Goal: Obtain resource: Download file/media

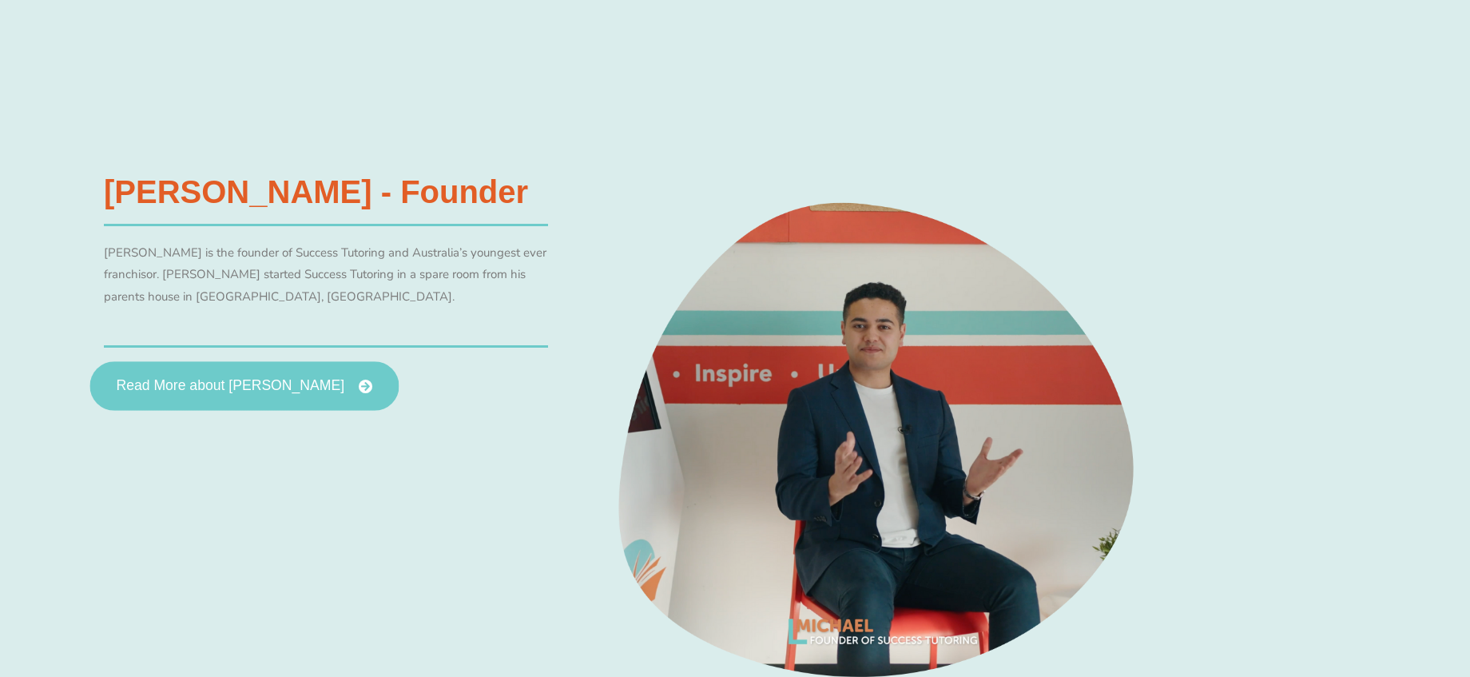
scroll to position [765, 0]
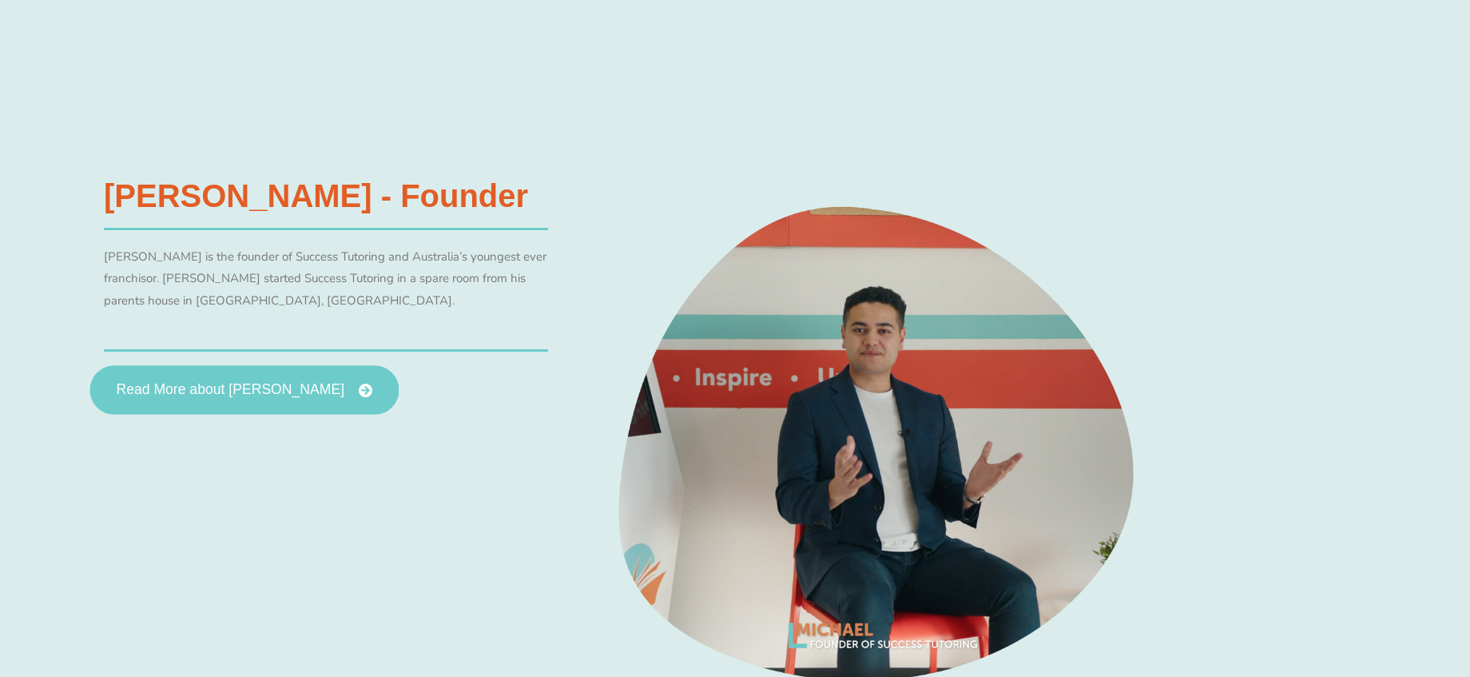
click at [312, 387] on span "Read More about Michael Black" at bounding box center [230, 390] width 228 height 14
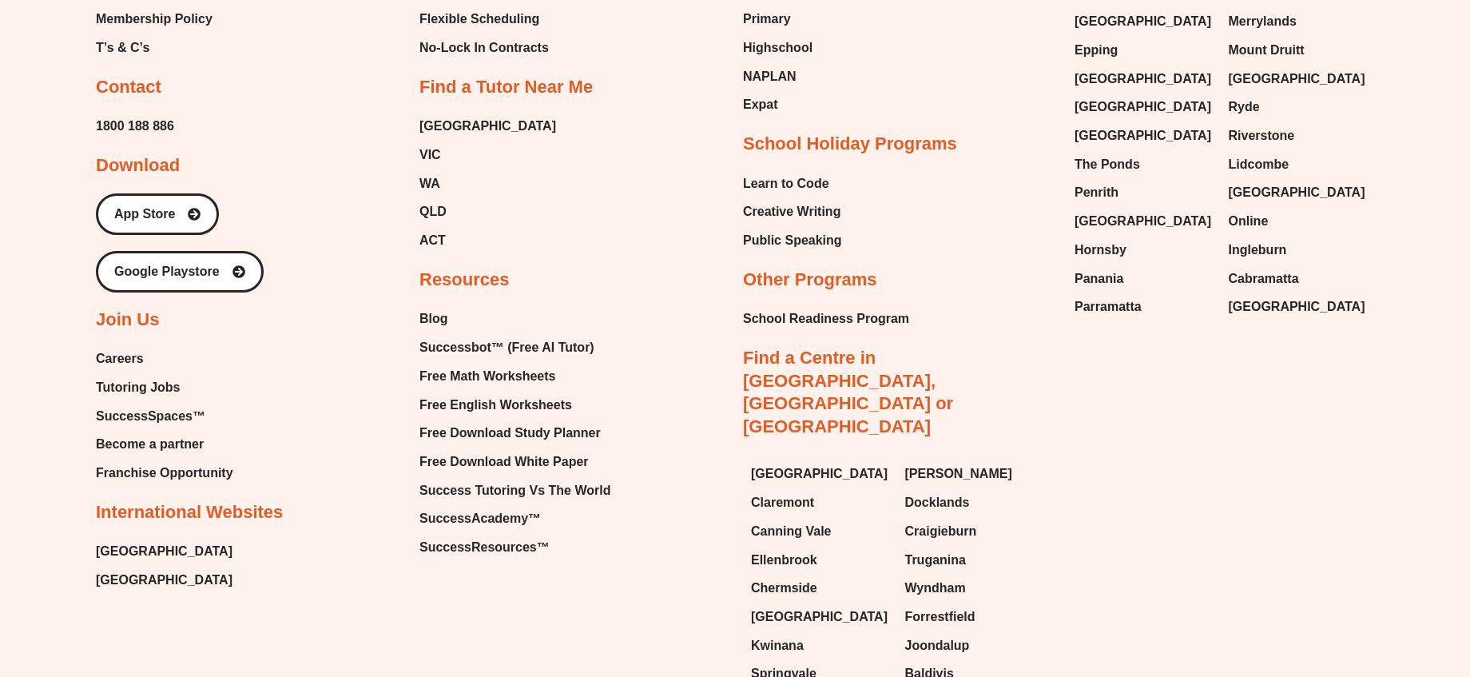
scroll to position [1863, 0]
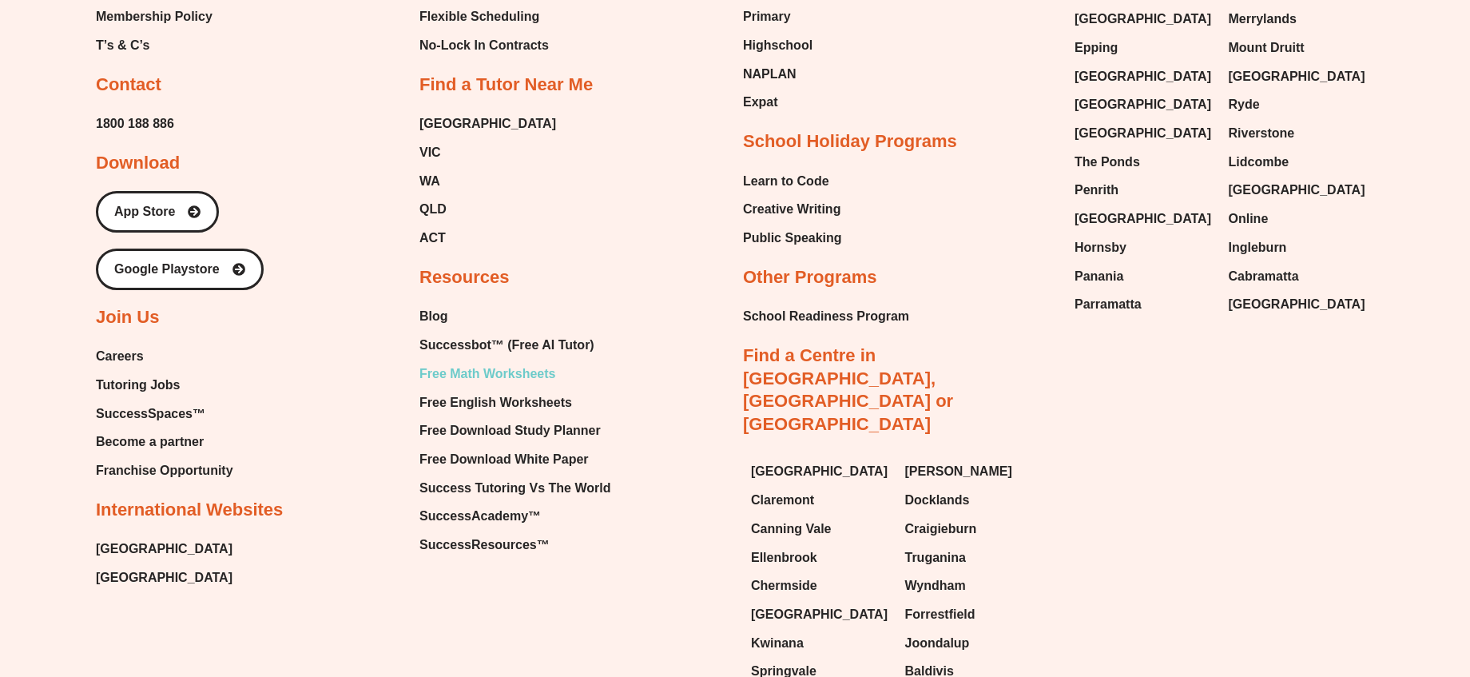
click at [530, 372] on span "Free Math Worksheets" at bounding box center [487, 374] width 136 height 24
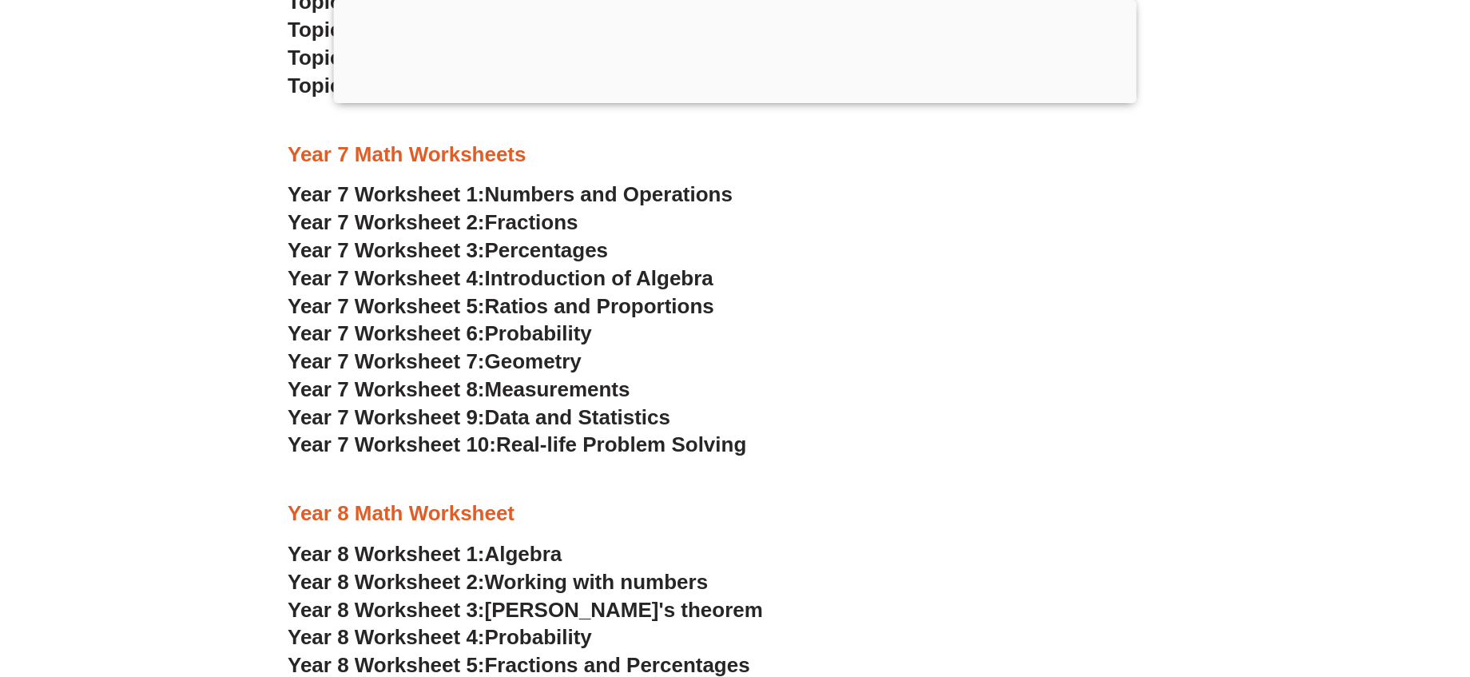
scroll to position [4770, 0]
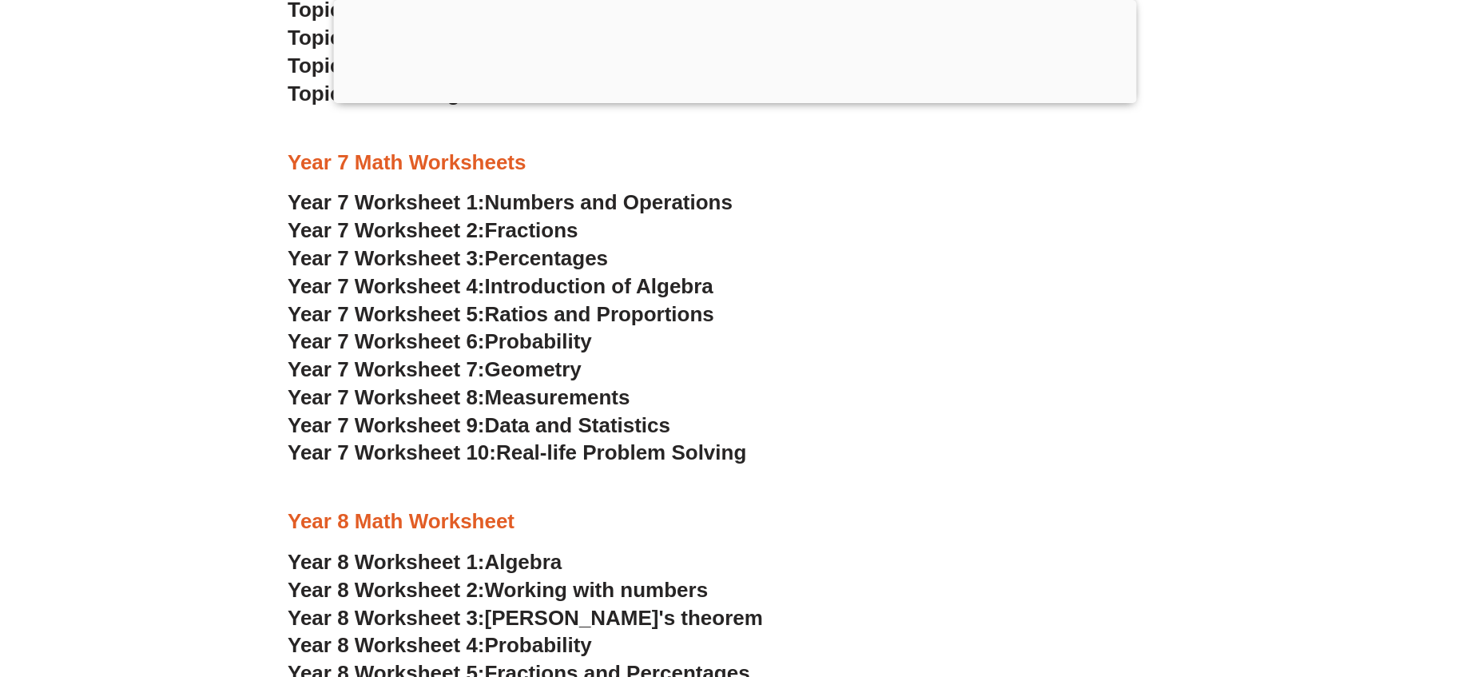
click at [546, 225] on span "Fractions" at bounding box center [531, 230] width 93 height 24
